Goal: Navigation & Orientation: Find specific page/section

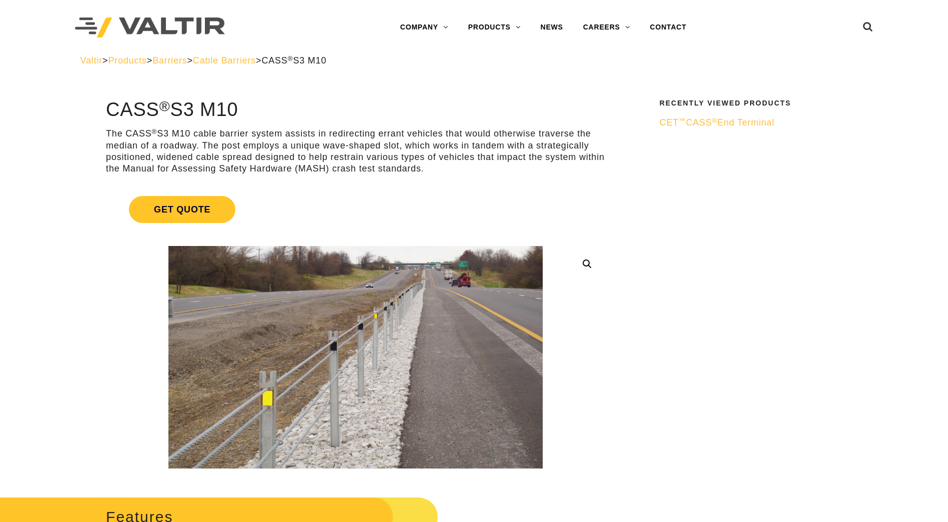
click at [250, 61] on span "Cable Barriers" at bounding box center [224, 60] width 63 height 10
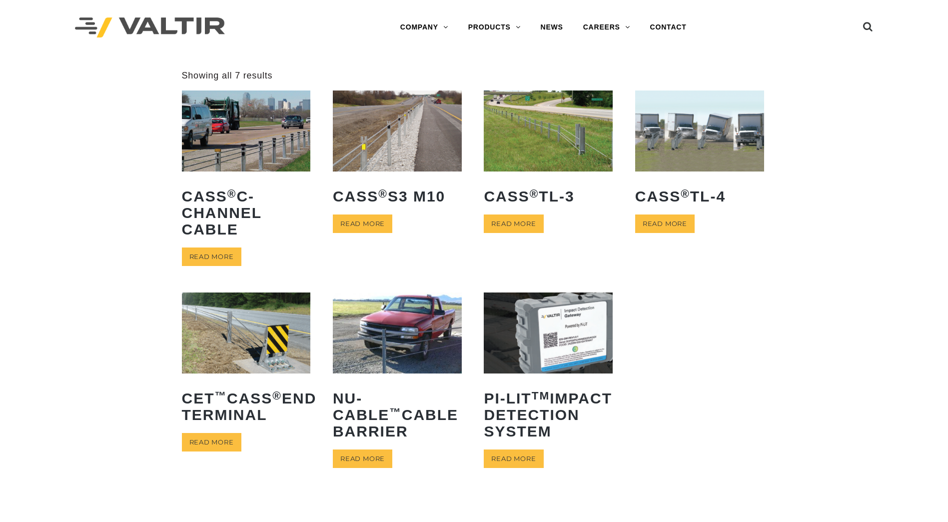
click at [386, 141] on img at bounding box center [397, 130] width 129 height 80
